Goal: Navigation & Orientation: Find specific page/section

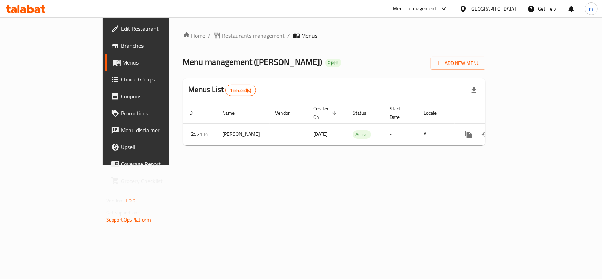
click at [222, 34] on span "Restaurants management" at bounding box center [253, 35] width 63 height 8
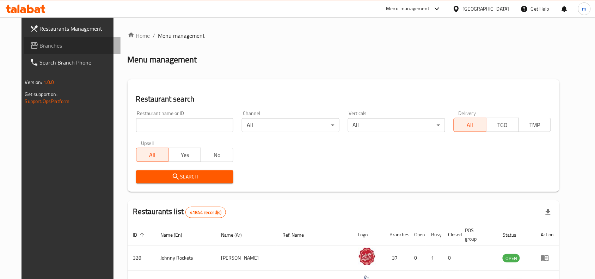
click at [40, 50] on span "Branches" at bounding box center [77, 45] width 75 height 8
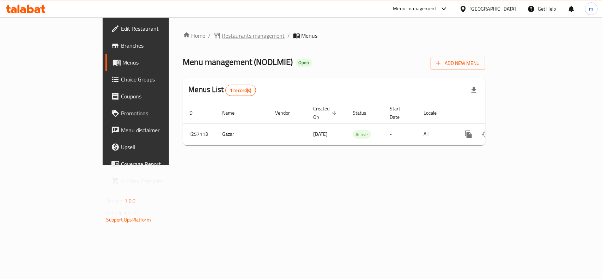
click at [222, 37] on span "Restaurants management" at bounding box center [253, 35] width 63 height 8
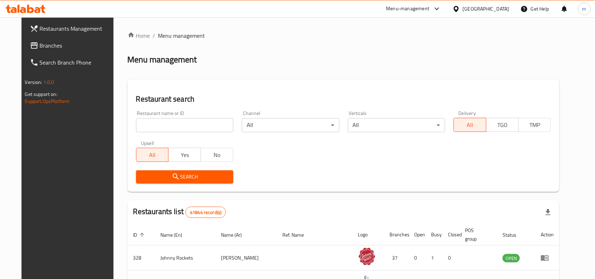
drag, startPoint x: 35, startPoint y: 49, endPoint x: 54, endPoint y: 44, distance: 19.7
click at [40, 49] on span "Branches" at bounding box center [77, 45] width 75 height 8
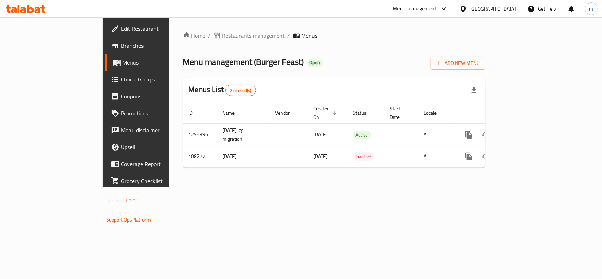
click at [222, 33] on span "Restaurants management" at bounding box center [253, 35] width 63 height 8
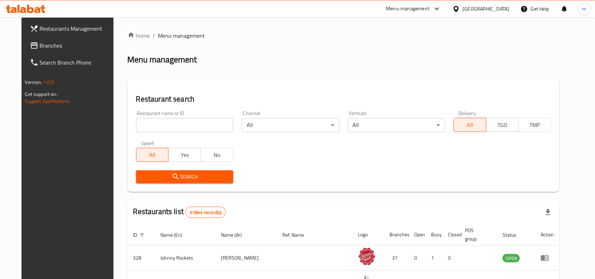
click at [56, 46] on span "Branches" at bounding box center [77, 45] width 75 height 8
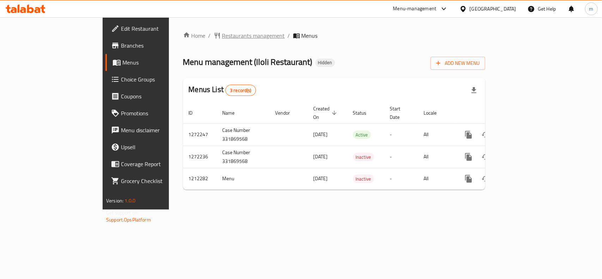
click at [222, 35] on span "Restaurants management" at bounding box center [253, 35] width 63 height 8
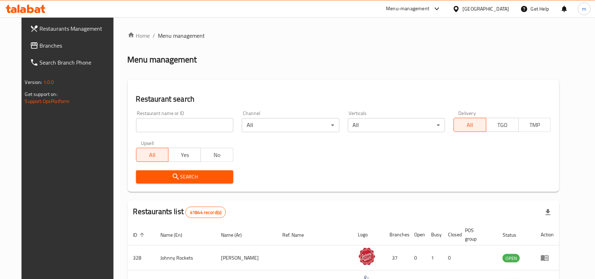
click at [40, 48] on span "Branches" at bounding box center [77, 45] width 75 height 8
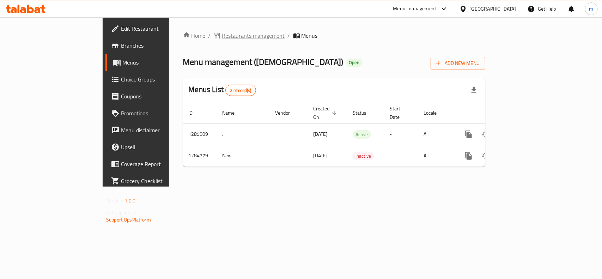
click at [222, 37] on span "Restaurants management" at bounding box center [253, 35] width 63 height 8
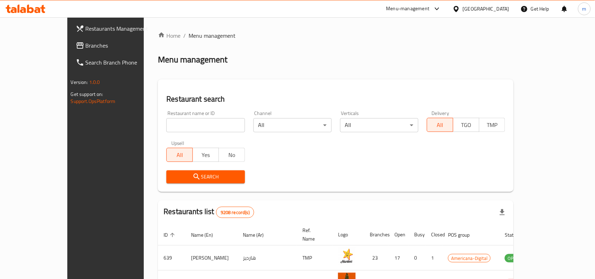
click at [67, 50] on div "Restaurants Management Branches Search Branch Phone Version: 1.0.0 Get support …" at bounding box center [297, 247] width 461 height 460
click at [86, 43] on span "Branches" at bounding box center [123, 45] width 75 height 8
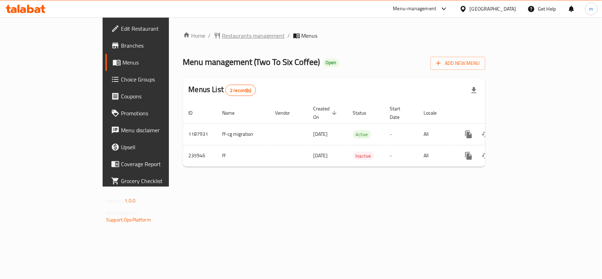
click at [222, 34] on span "Restaurants management" at bounding box center [253, 35] width 63 height 8
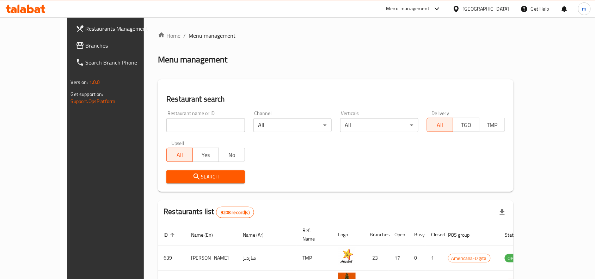
click at [86, 49] on span "Branches" at bounding box center [123, 45] width 75 height 8
